Goal: Task Accomplishment & Management: Manage account settings

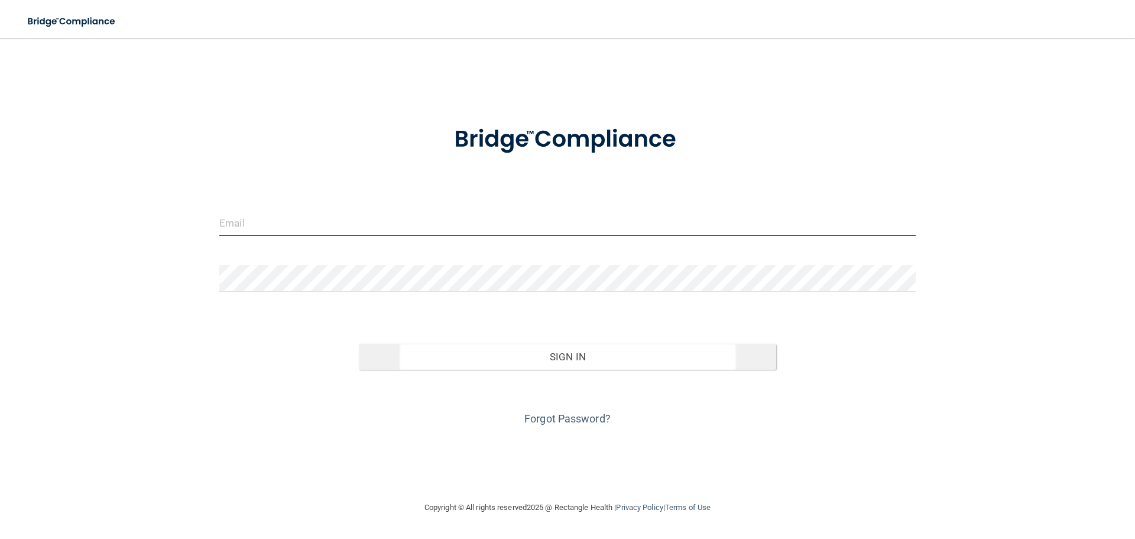
type input "[EMAIL_ADDRESS][DOMAIN_NAME]"
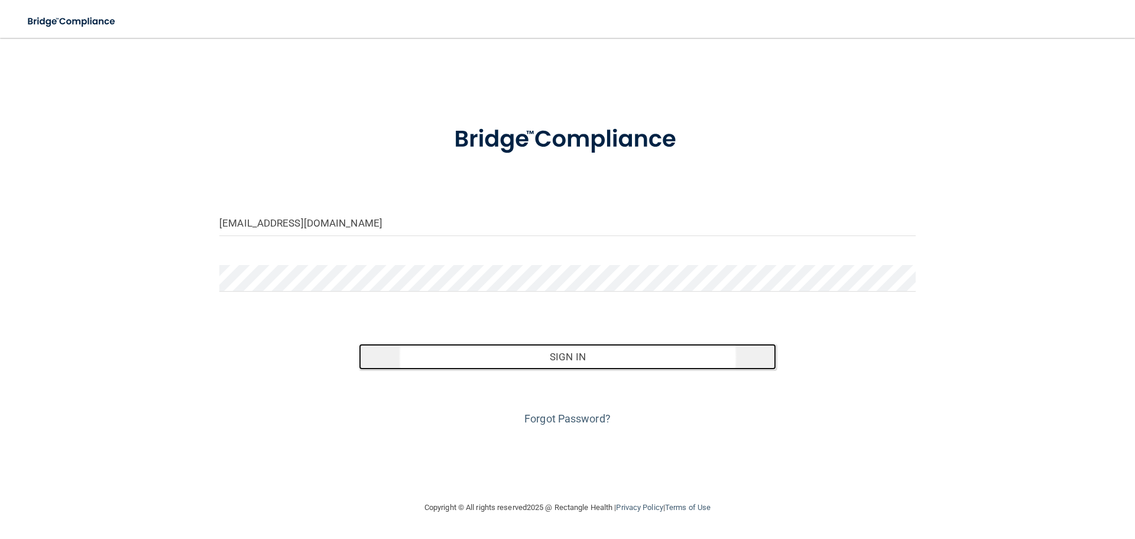
click at [558, 357] on button "Sign In" at bounding box center [568, 357] width 418 height 26
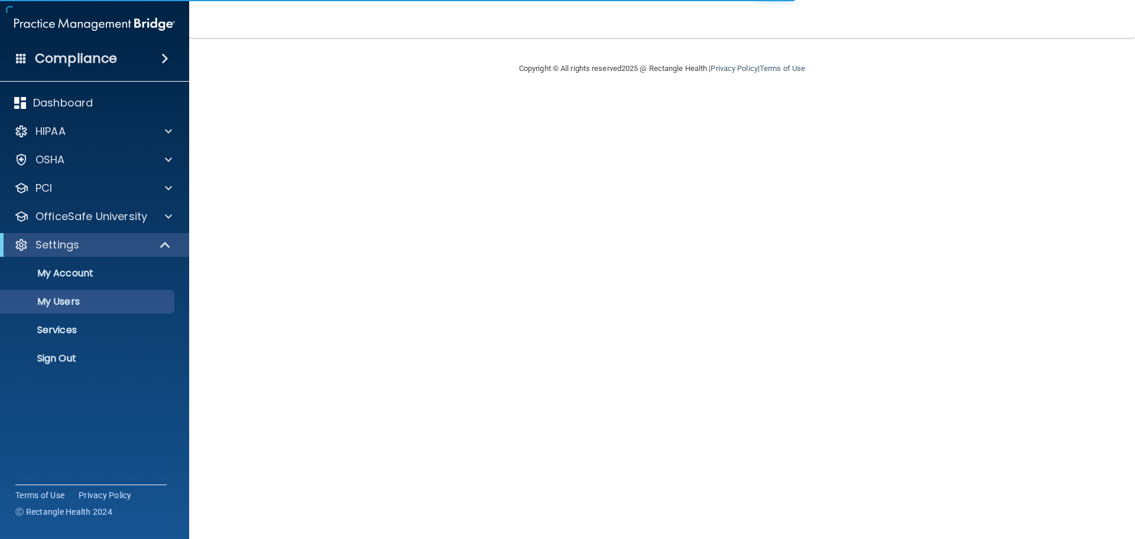
select select "20"
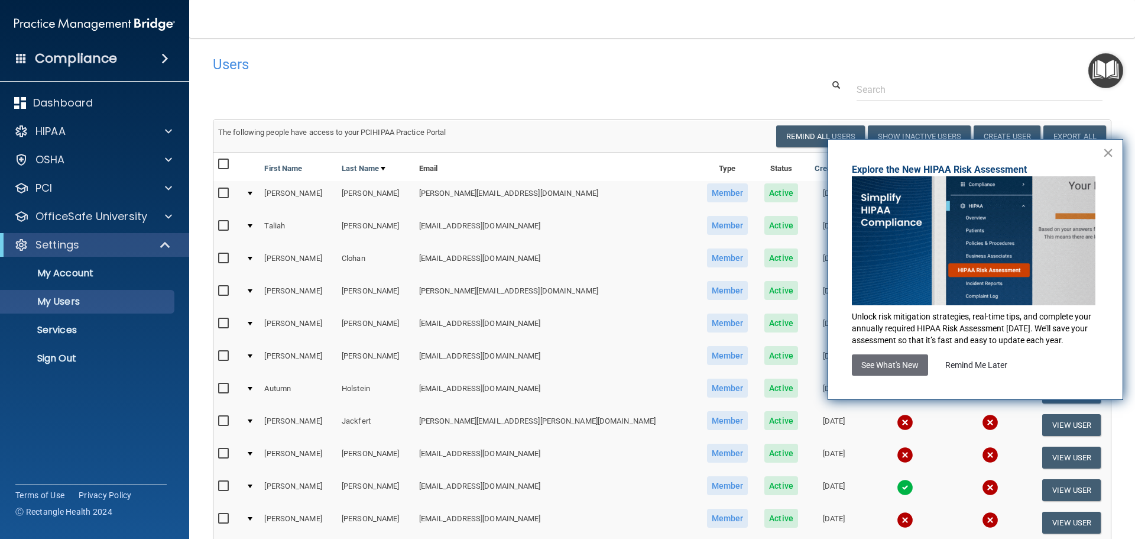
click at [1110, 153] on button "×" at bounding box center [1108, 152] width 11 height 19
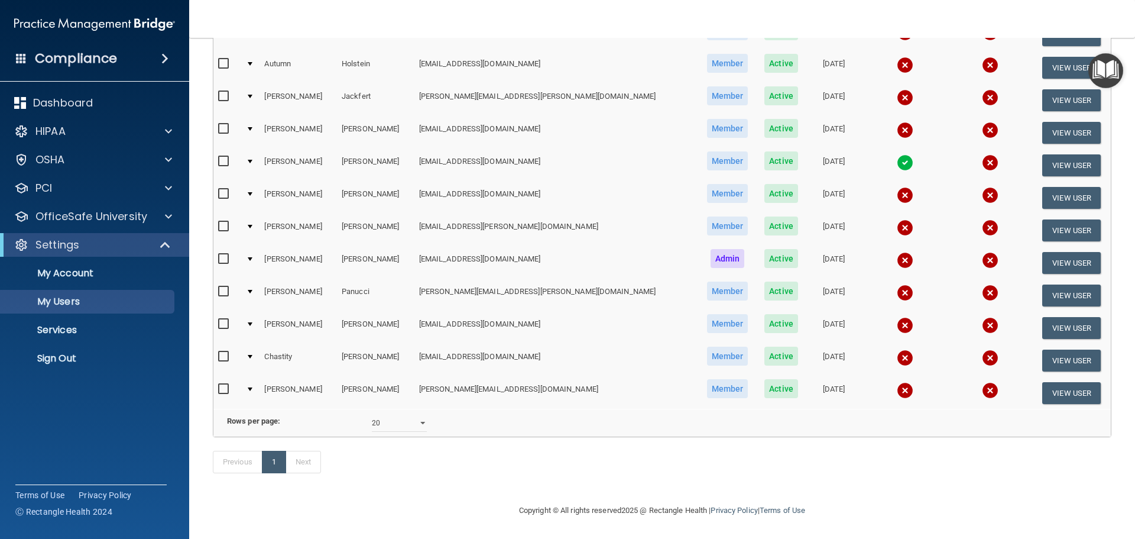
scroll to position [342, 0]
click at [1045, 317] on button "View User" at bounding box center [1071, 328] width 59 height 22
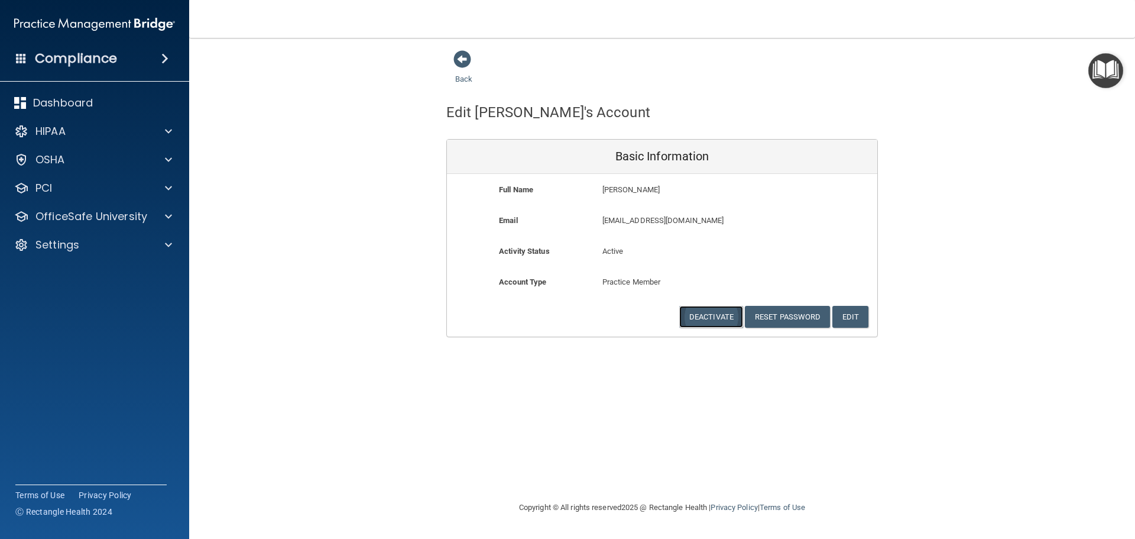
click at [697, 316] on button "Deactivate" at bounding box center [711, 317] width 64 height 22
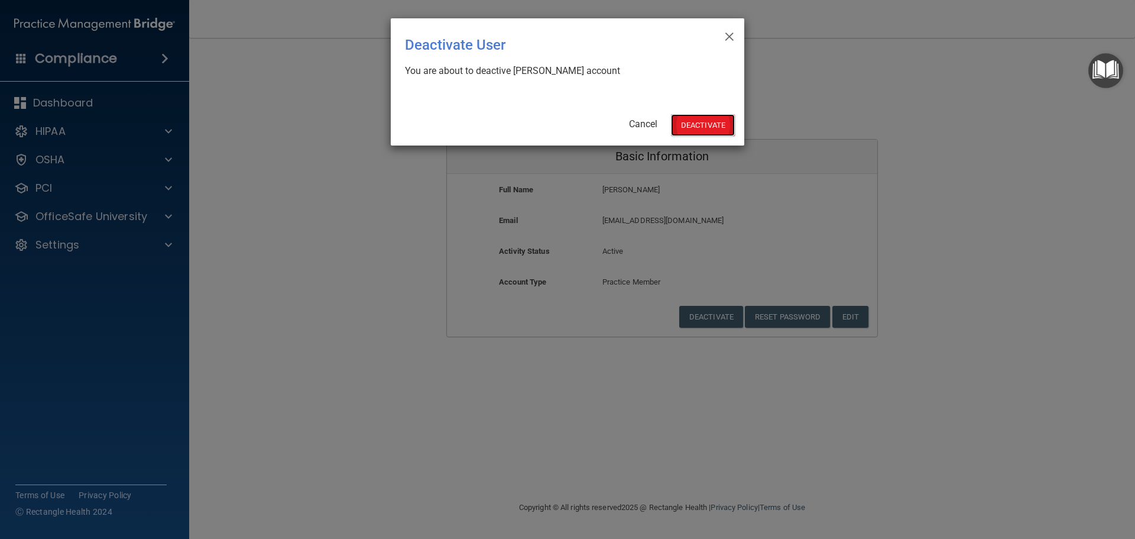
click at [686, 119] on button "Deactivate" at bounding box center [703, 125] width 64 height 22
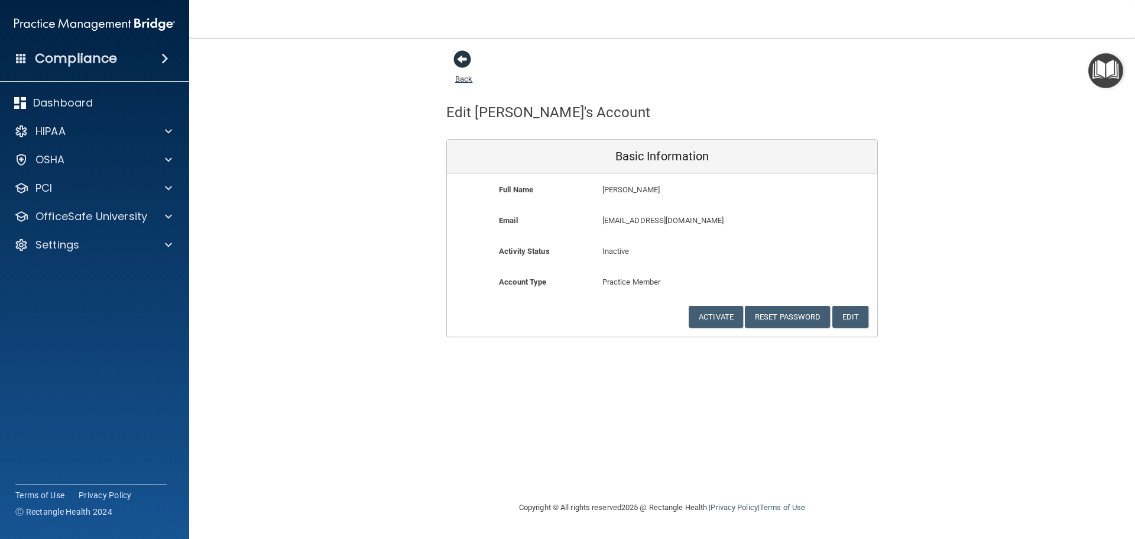
click at [468, 61] on span at bounding box center [463, 59] width 18 height 18
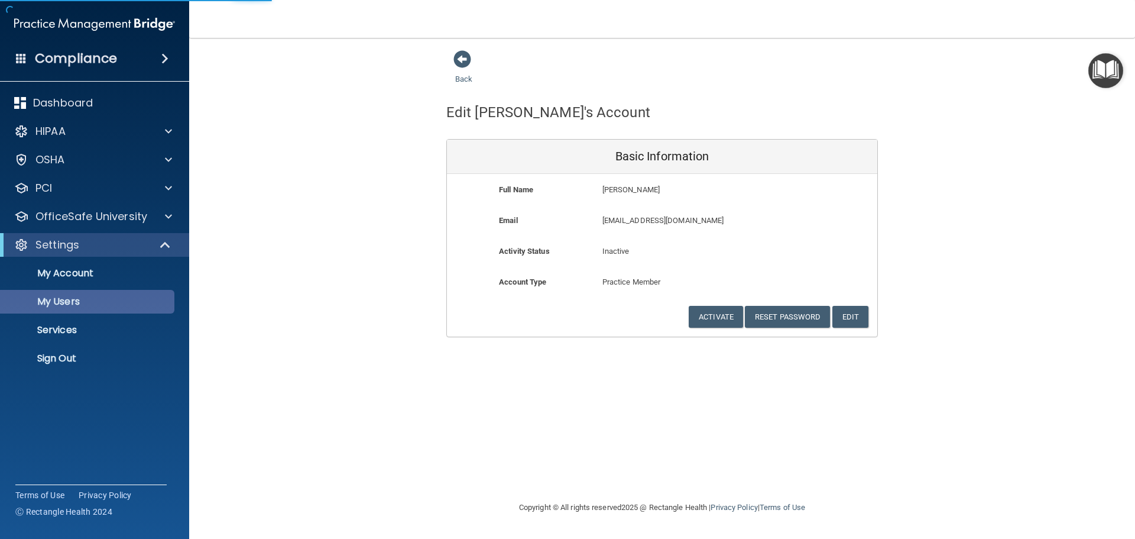
select select "20"
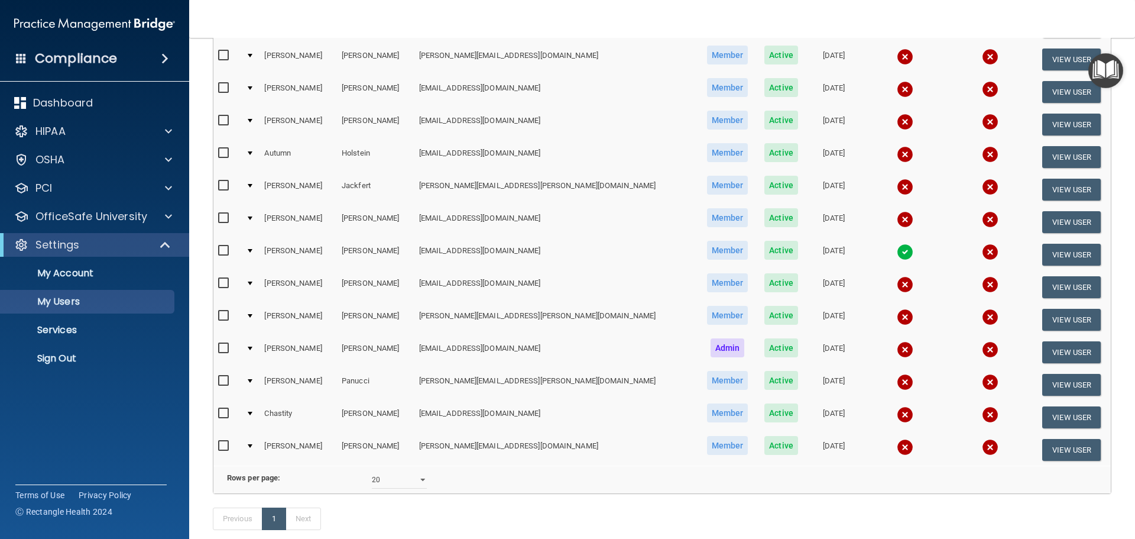
scroll to position [237, 0]
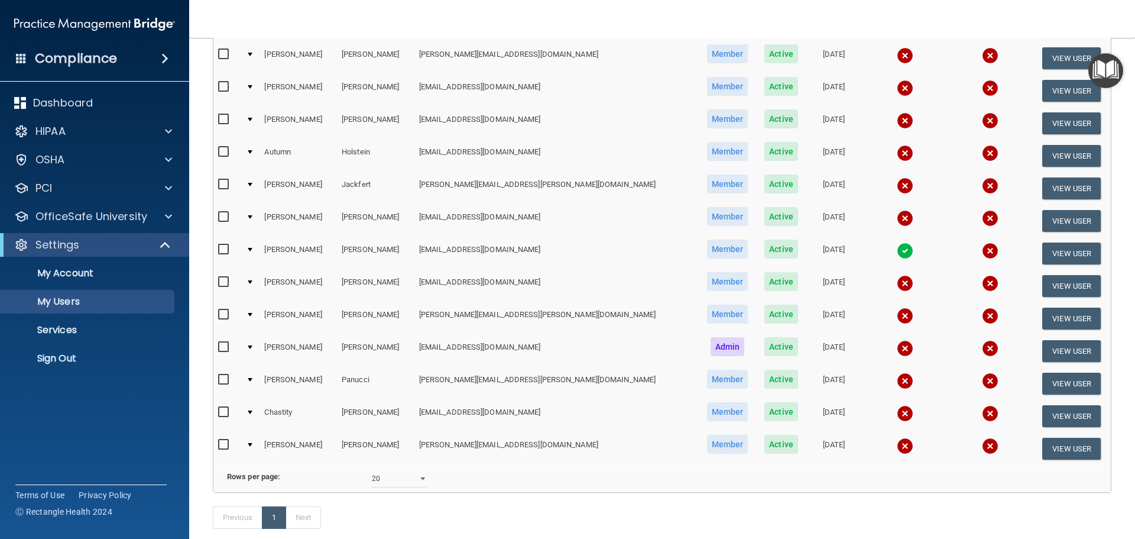
click at [222, 379] on input "checkbox" at bounding box center [225, 379] width 14 height 9
checkbox input "true"
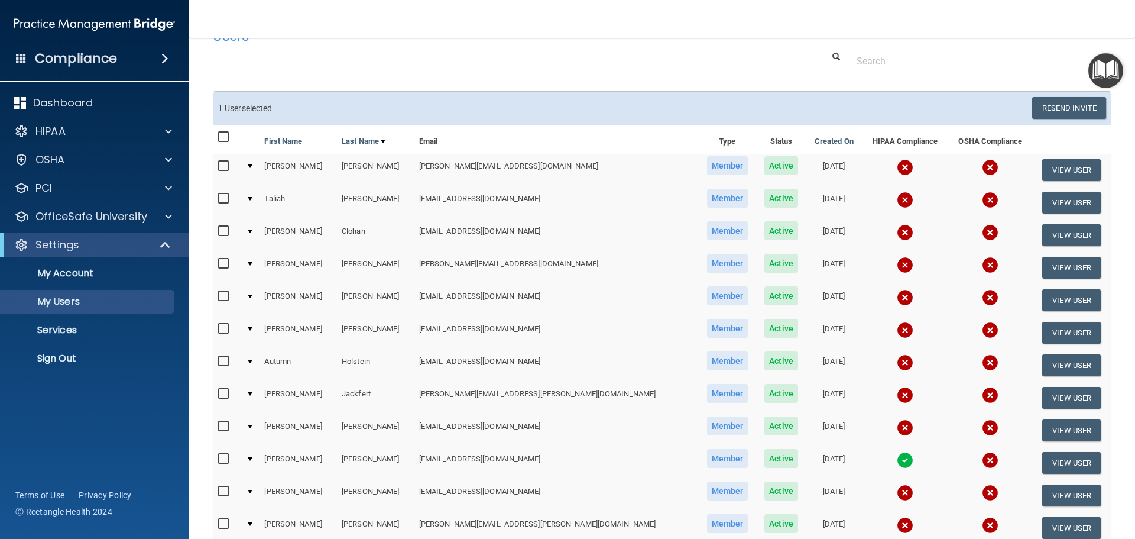
scroll to position [0, 0]
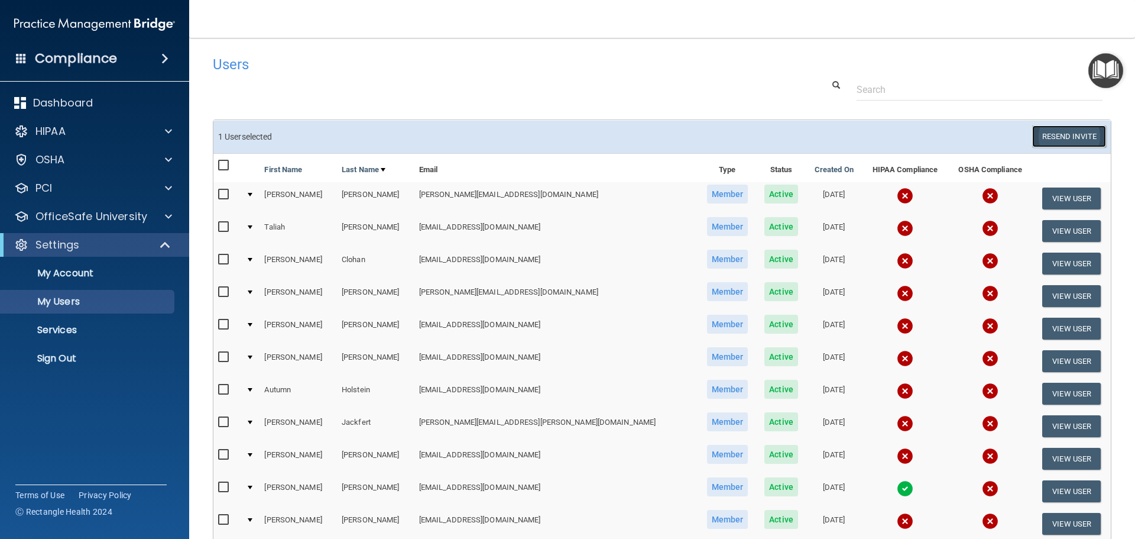
click at [1045, 131] on button "Resend Invite" at bounding box center [1069, 136] width 74 height 22
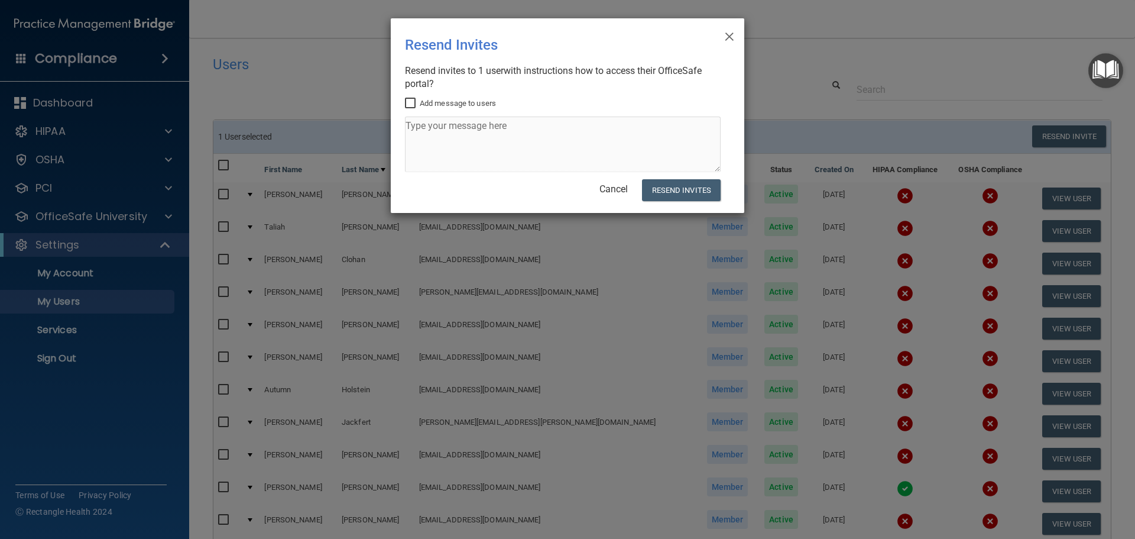
click at [409, 103] on input "Add message to users" at bounding box center [412, 103] width 14 height 9
checkbox input "true"
click at [427, 127] on textarea at bounding box center [563, 144] width 316 height 56
type textarea "Rectangle Health"
click at [657, 190] on button "Resend Invites" at bounding box center [681, 190] width 79 height 22
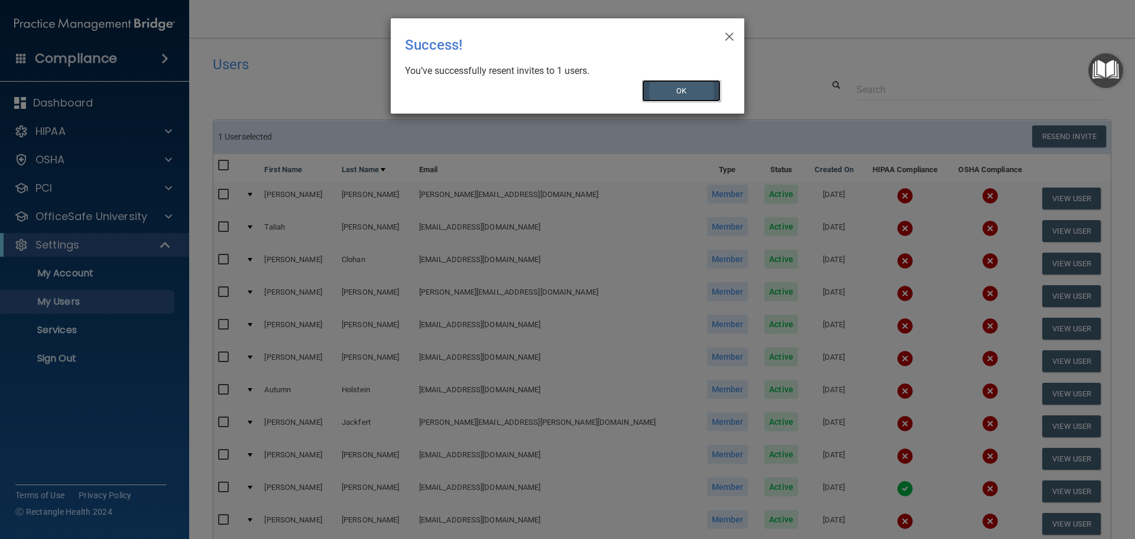
click at [675, 87] on button "OK" at bounding box center [681, 91] width 79 height 22
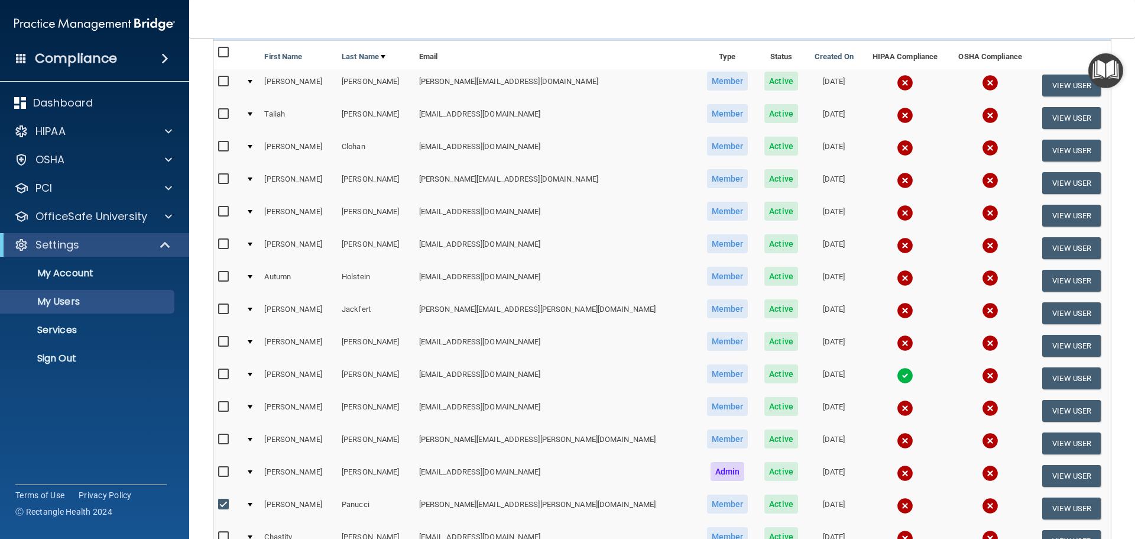
scroll to position [118, 0]
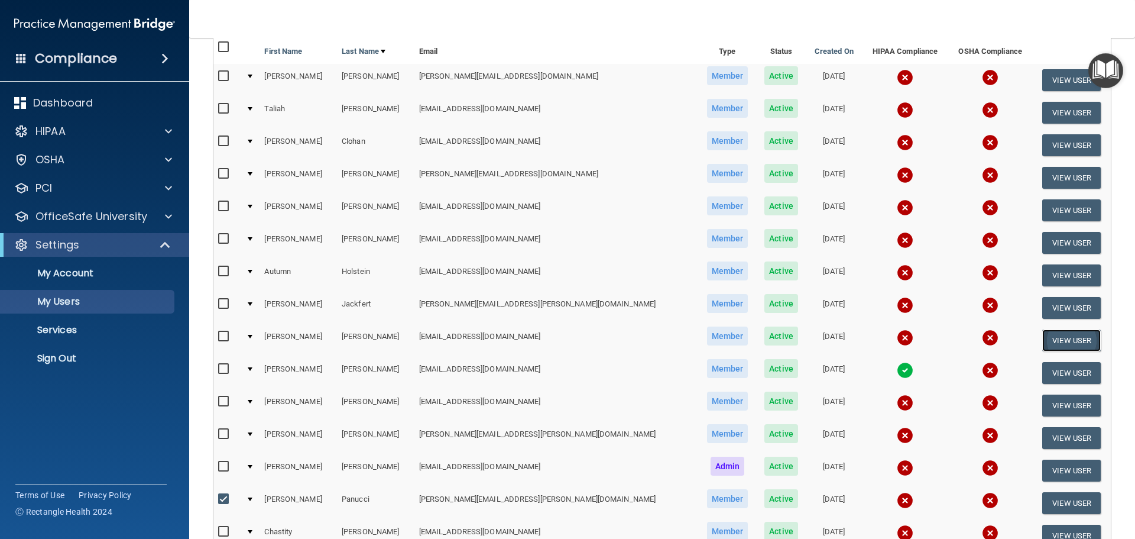
click at [1042, 337] on button "View User" at bounding box center [1071, 340] width 59 height 22
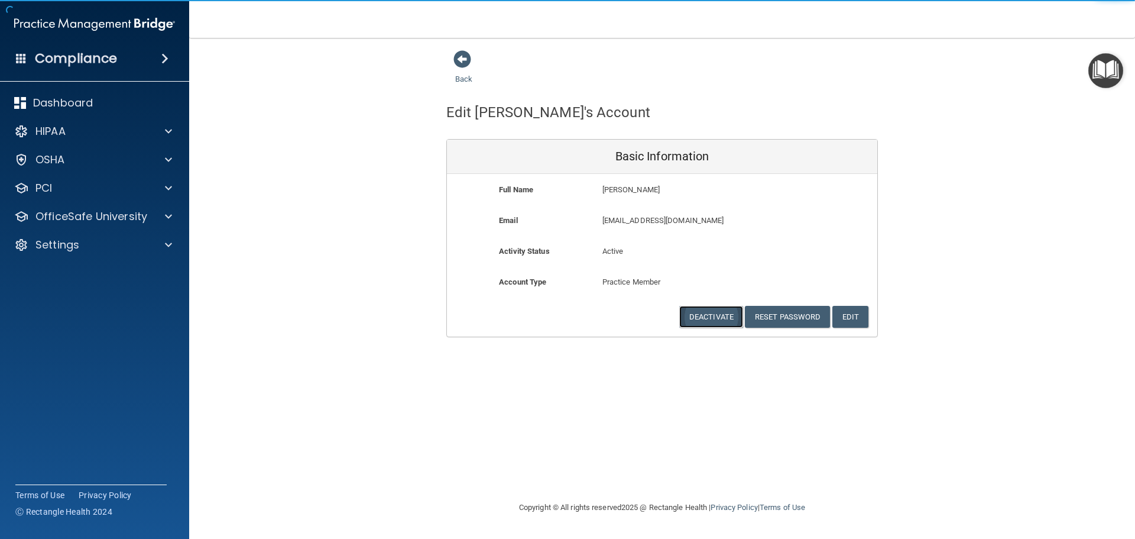
click at [707, 316] on button "Deactivate" at bounding box center [711, 317] width 64 height 22
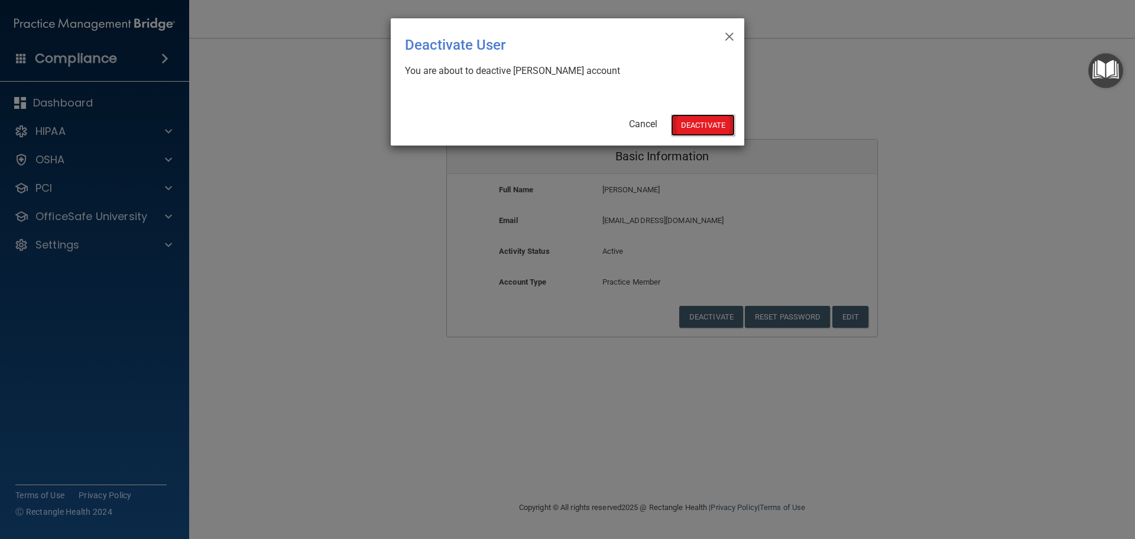
click at [697, 125] on button "Deactivate" at bounding box center [703, 125] width 64 height 22
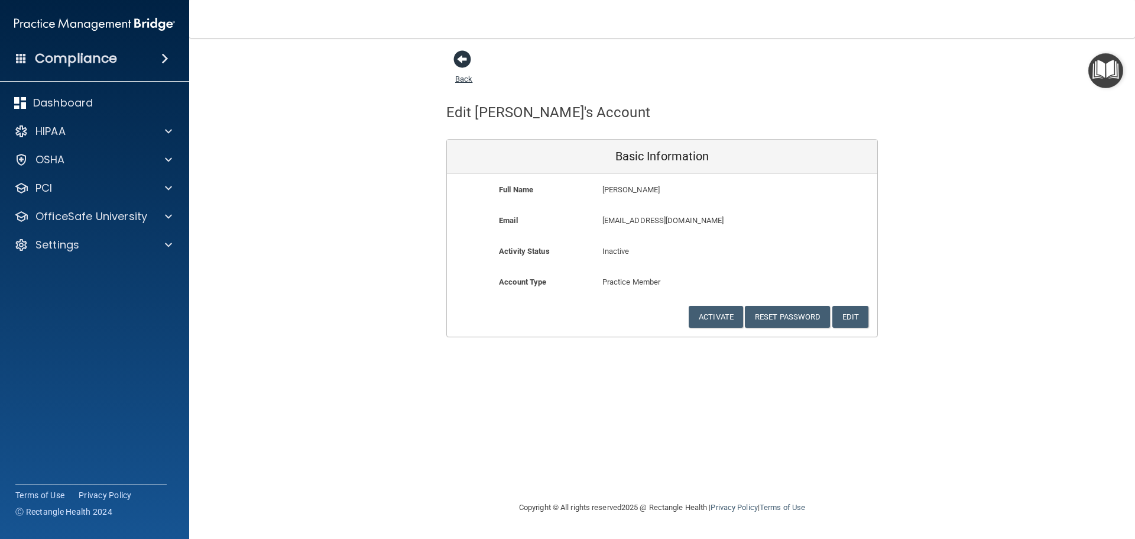
click at [459, 59] on span at bounding box center [463, 59] width 18 height 18
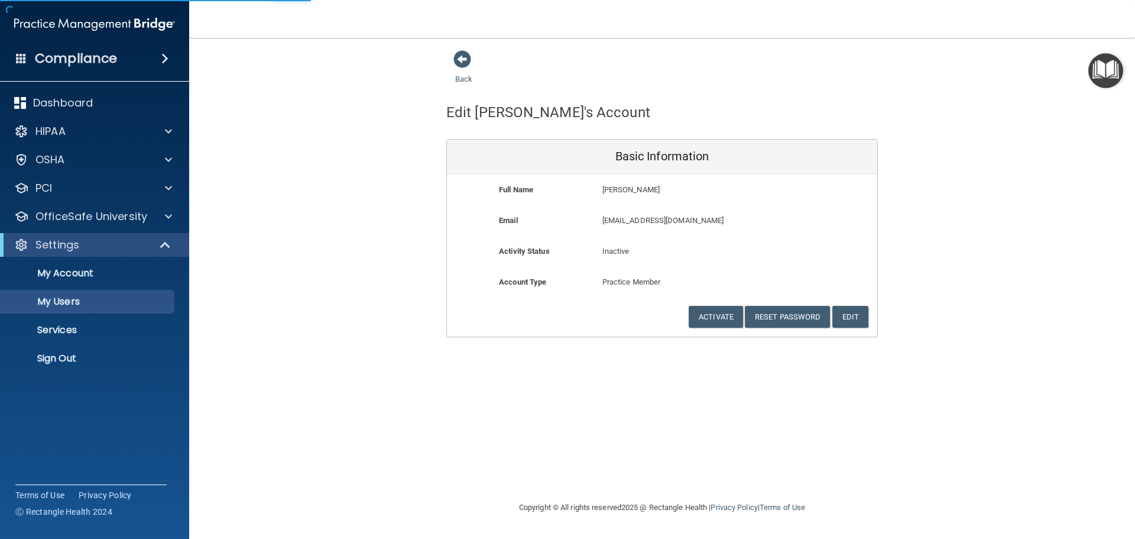
select select "20"
